Goal: Go to known website: Access a specific website the user already knows

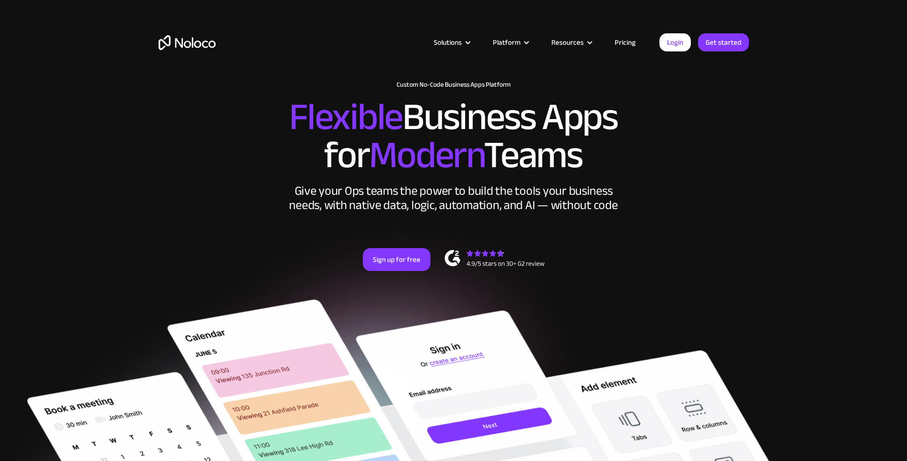
click at [684, 42] on link "Login" at bounding box center [674, 42] width 31 height 18
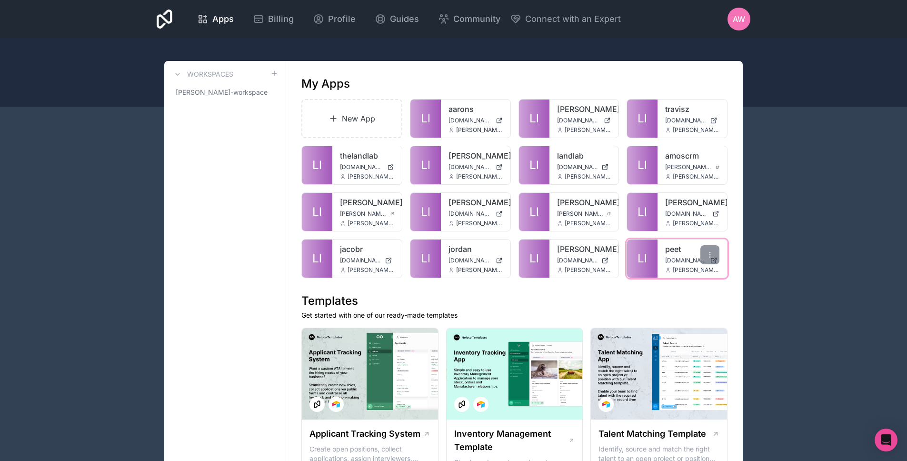
click at [665, 256] on div "peet peet.noloco.co anthony@thelandlab.co" at bounding box center [691, 258] width 69 height 38
click at [708, 250] on div at bounding box center [709, 254] width 19 height 19
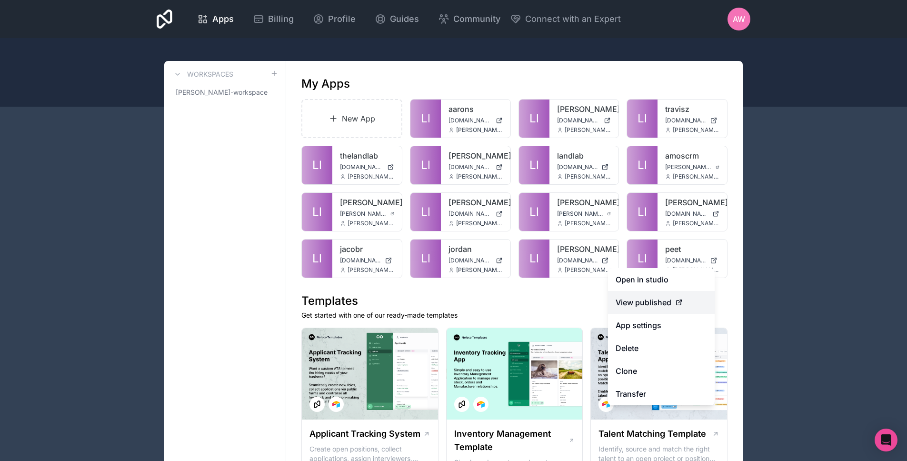
click at [654, 296] on span "View published" at bounding box center [643, 301] width 56 height 11
click at [673, 302] on div "View published" at bounding box center [660, 301] width 91 height 11
click at [637, 298] on span "View published" at bounding box center [643, 301] width 56 height 11
click at [636, 304] on span "View published" at bounding box center [643, 301] width 56 height 11
click at [640, 281] on link "Open in studio" at bounding box center [661, 279] width 107 height 23
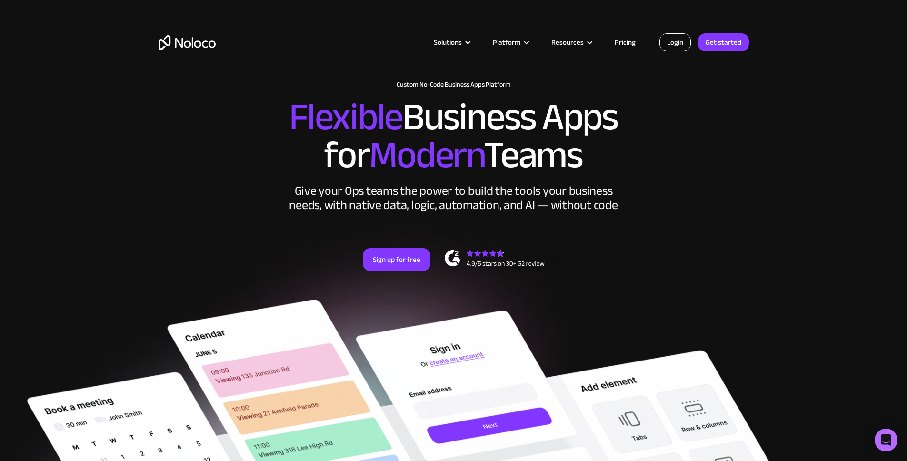
click at [668, 44] on link "Login" at bounding box center [674, 42] width 31 height 18
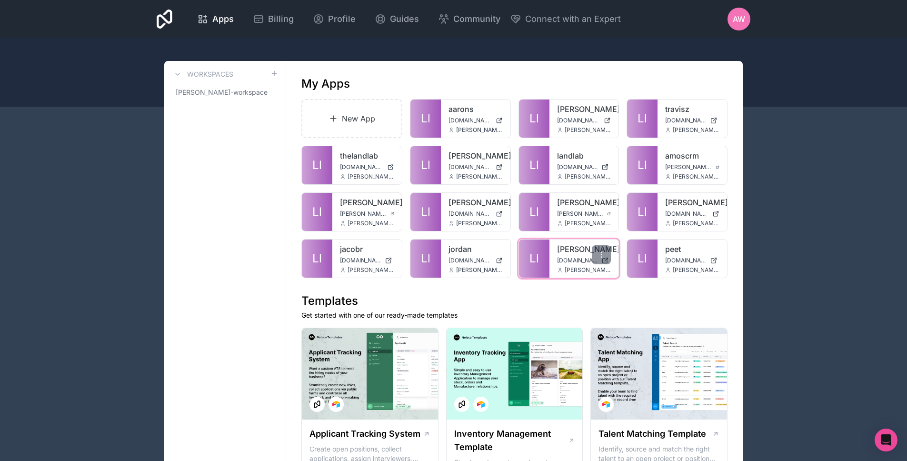
click at [574, 253] on link "tracy" at bounding box center [584, 248] width 54 height 11
